Goal: Information Seeking & Learning: Learn about a topic

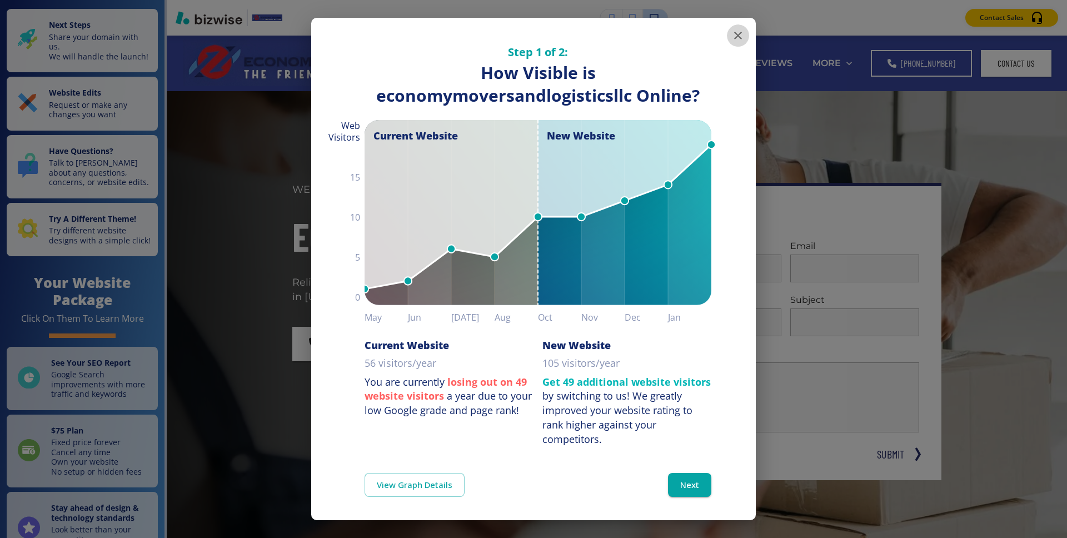
click at [734, 35] on icon "button" at bounding box center [738, 35] width 13 height 13
